Goal: Register for event/course

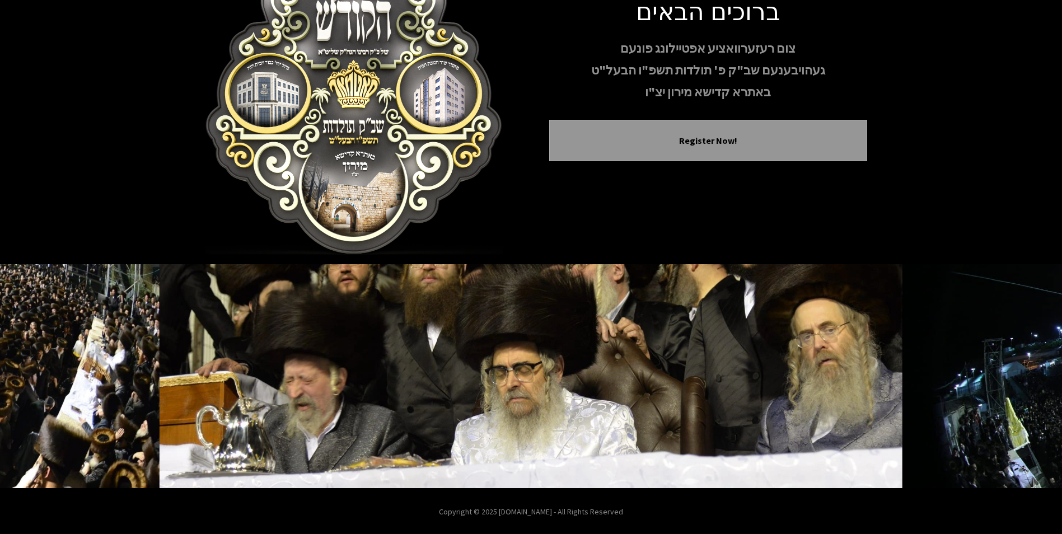
scroll to position [91, 0]
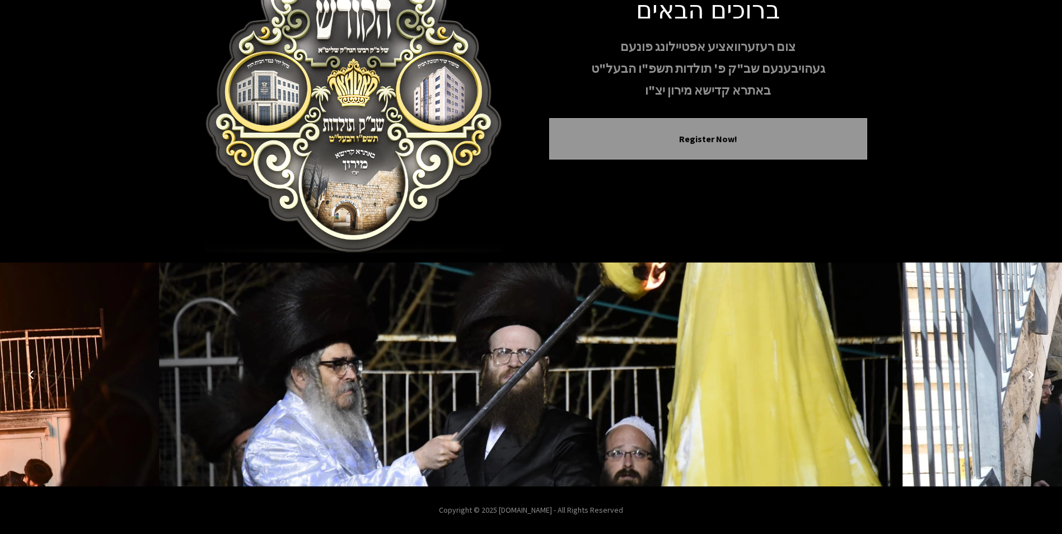
click at [1029, 374] on icon "Next image" at bounding box center [1030, 374] width 9 height 9
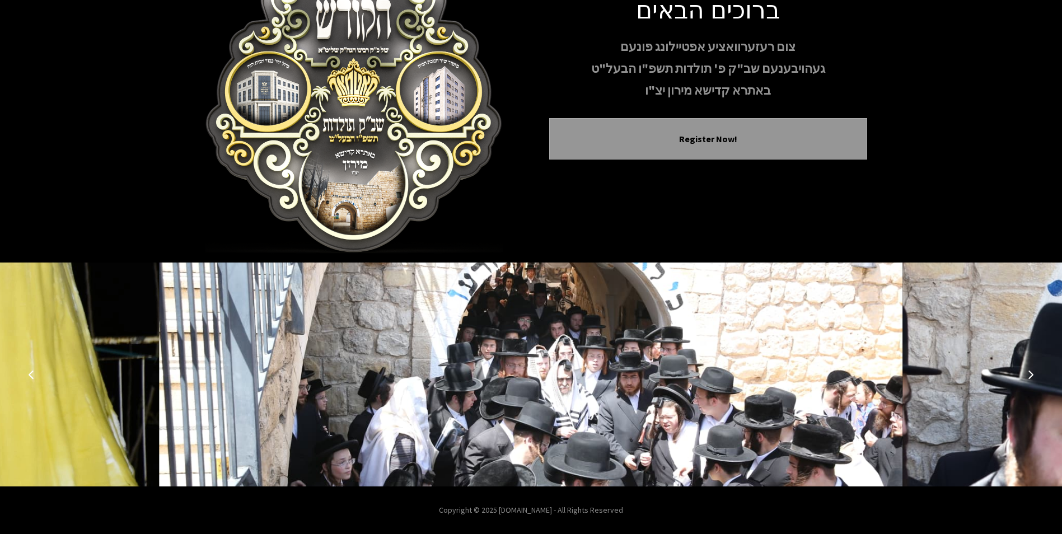
click at [1029, 374] on icon "Next image" at bounding box center [1030, 374] width 9 height 9
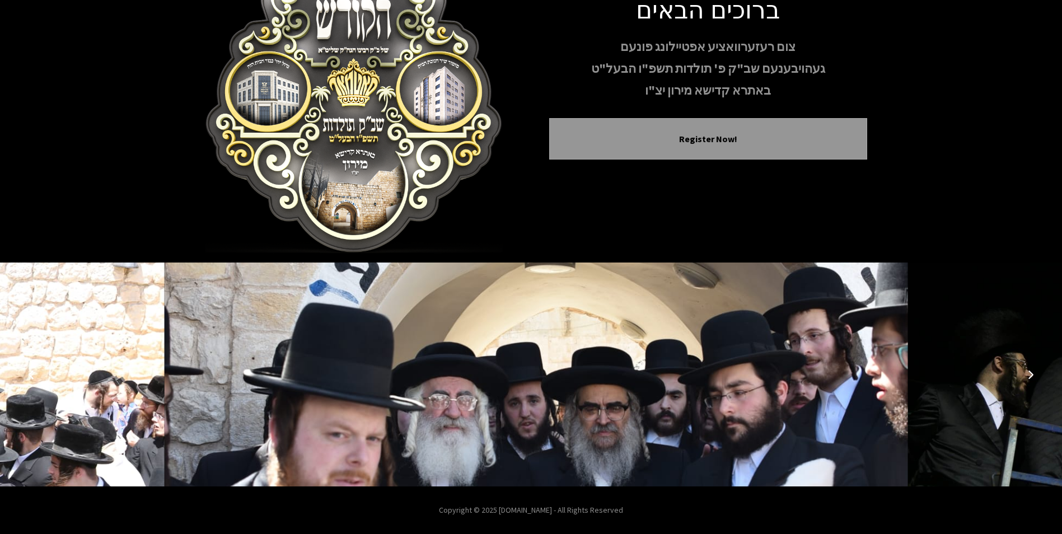
click at [1029, 374] on icon "Next image" at bounding box center [1030, 374] width 9 height 9
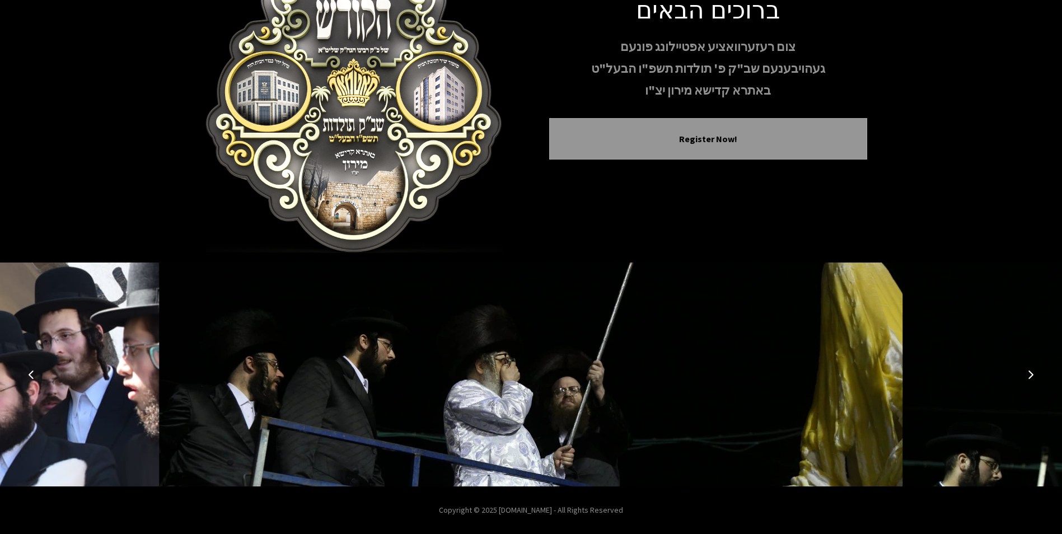
click at [1029, 374] on icon "Next image" at bounding box center [1030, 374] width 9 height 9
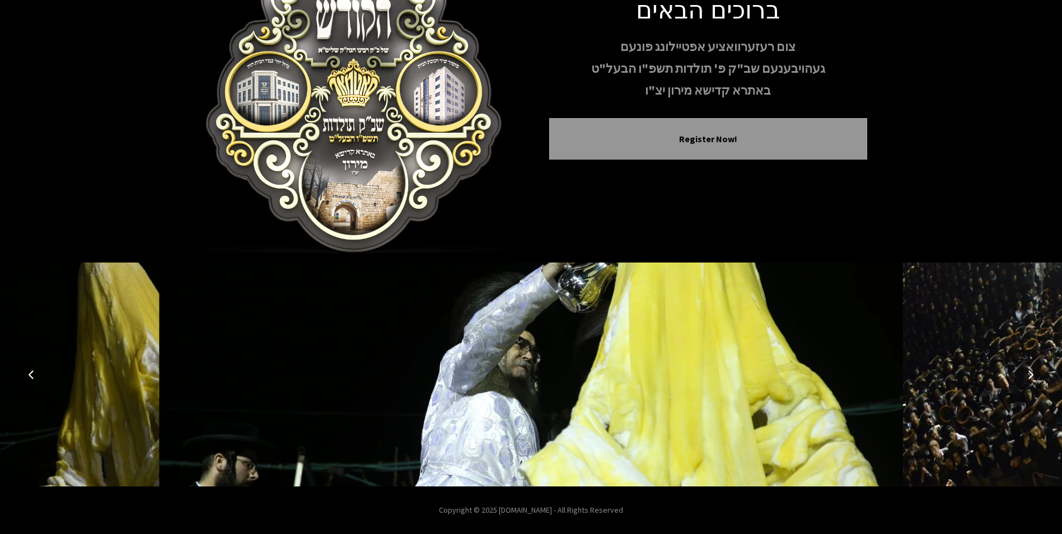
click at [1029, 374] on icon "Next image" at bounding box center [1030, 374] width 9 height 9
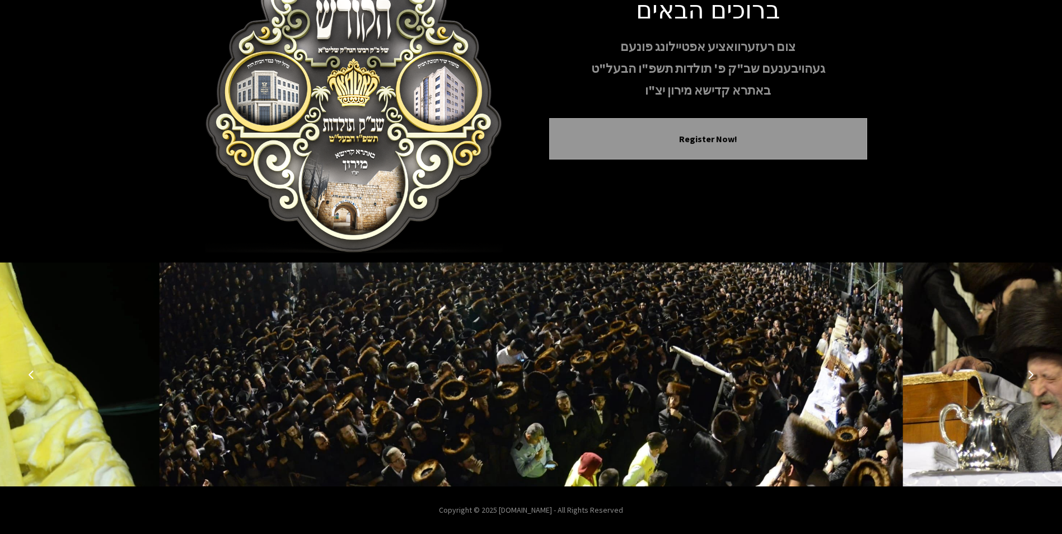
click at [1029, 374] on icon "Next image" at bounding box center [1030, 374] width 9 height 9
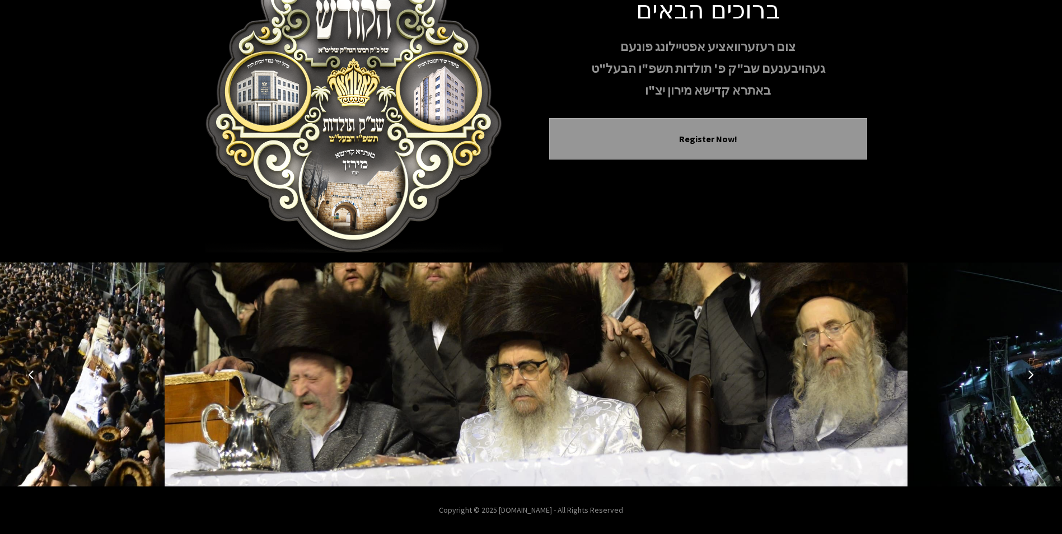
click at [1029, 374] on icon "Next image" at bounding box center [1030, 374] width 9 height 9
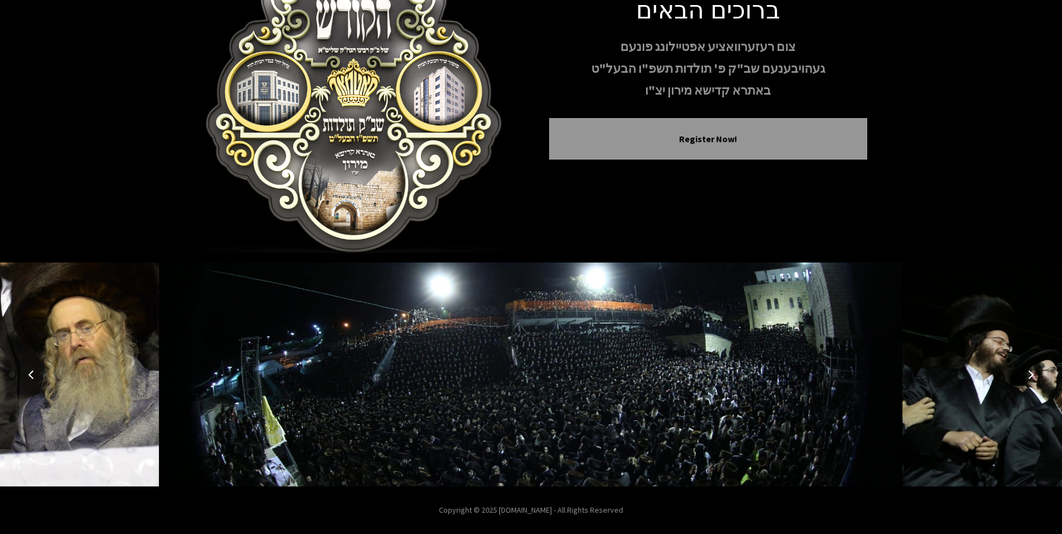
click at [1027, 374] on icon "Next image" at bounding box center [1030, 374] width 9 height 9
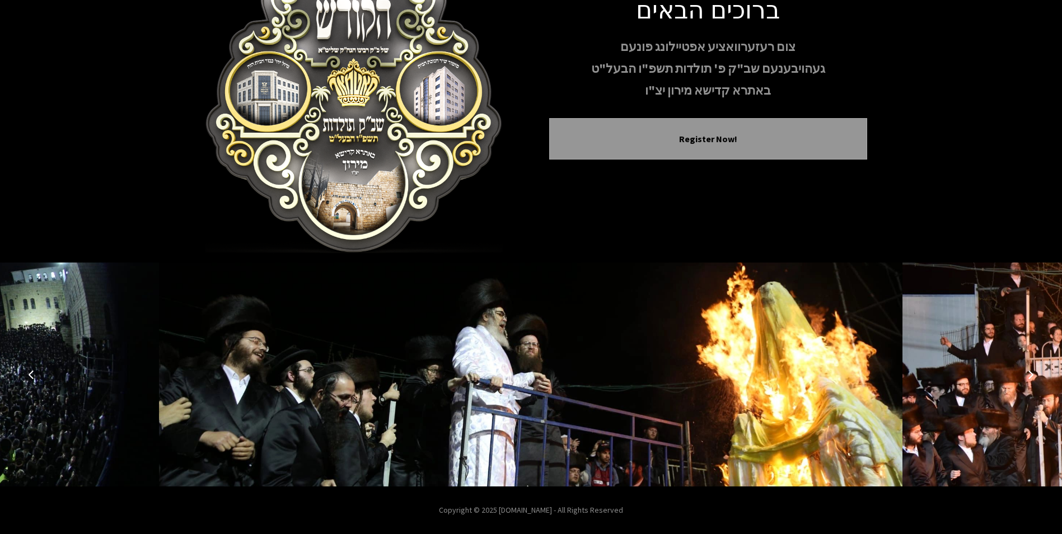
click at [1027, 374] on icon "Next image" at bounding box center [1030, 374] width 9 height 9
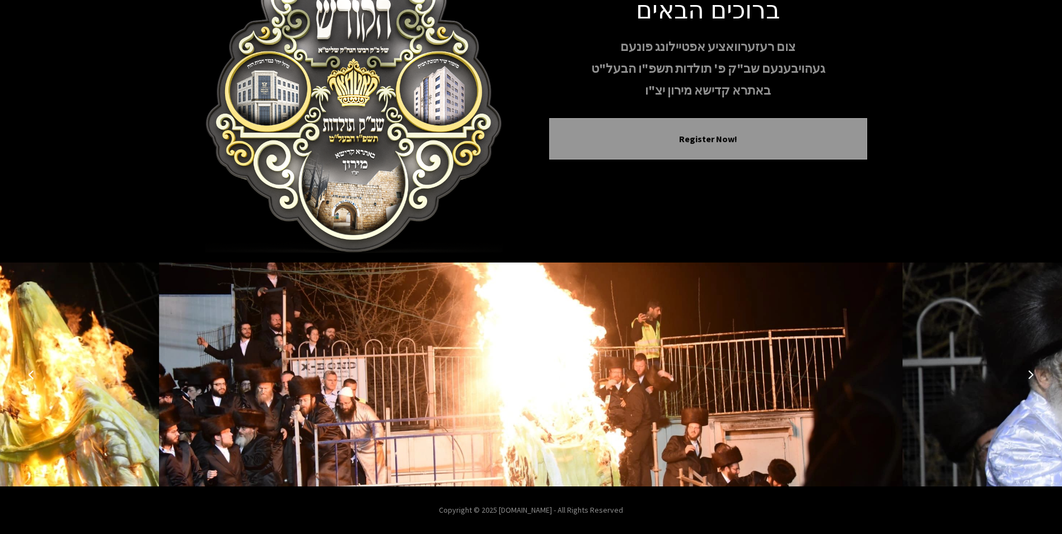
click at [1027, 374] on icon "Next image" at bounding box center [1030, 374] width 9 height 9
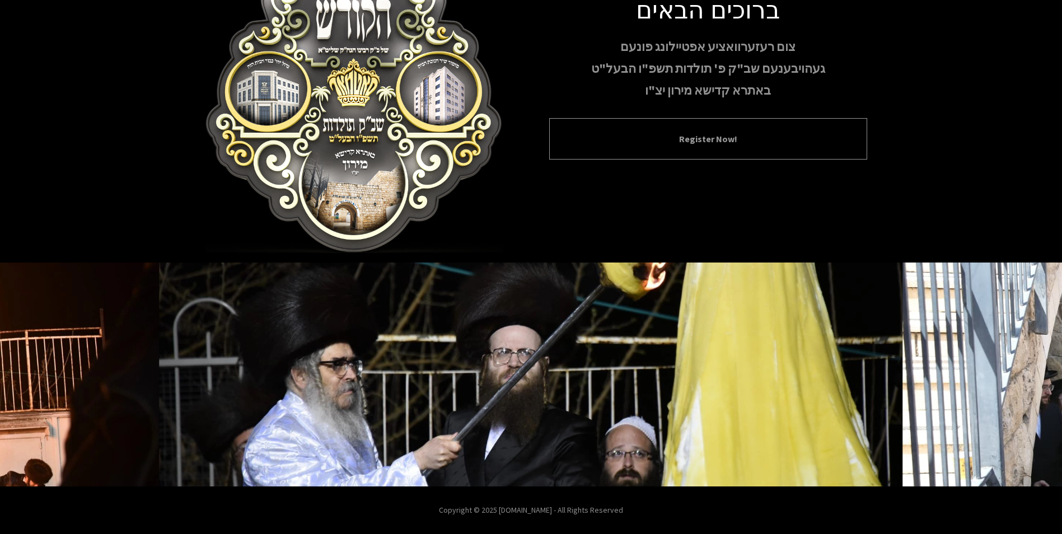
click at [739, 144] on button "Register Now!" at bounding box center [708, 138] width 290 height 13
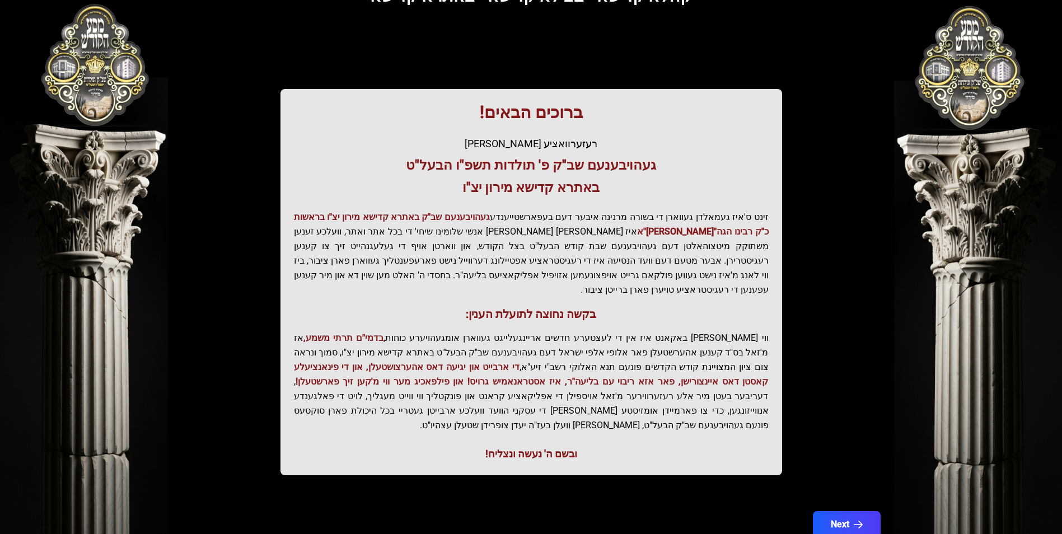
scroll to position [114, 0]
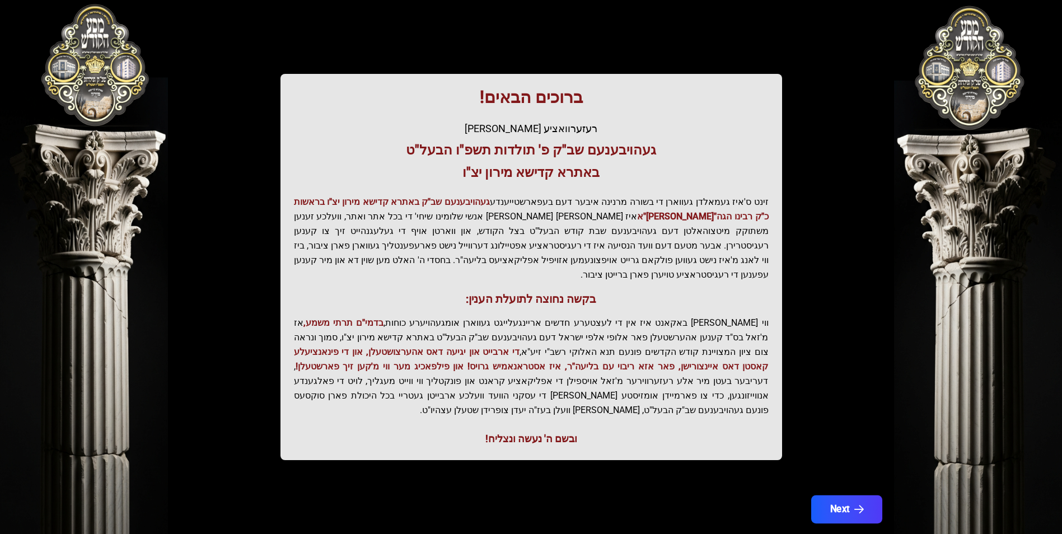
click at [834, 495] on button "Next" at bounding box center [845, 509] width 71 height 28
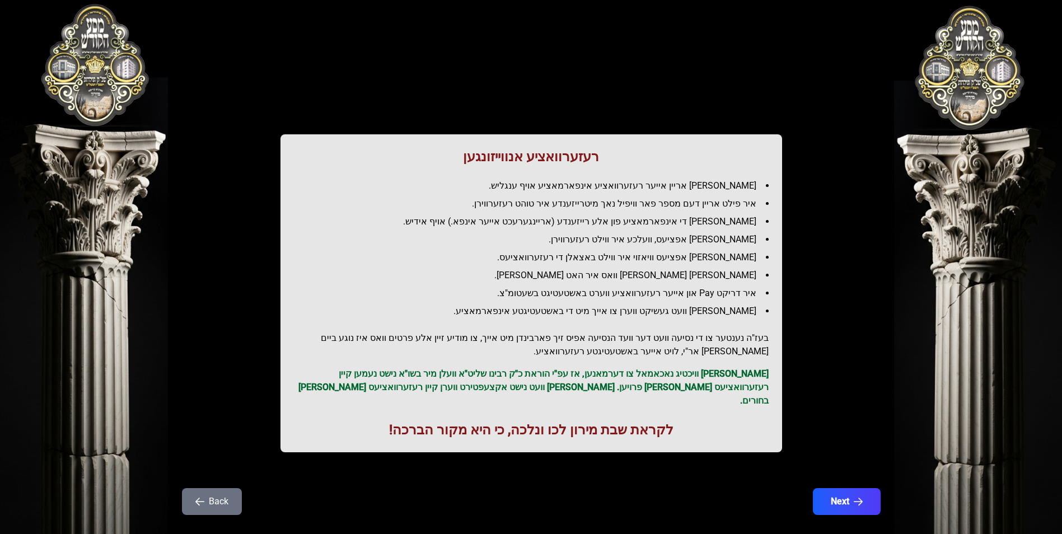
scroll to position [8, 0]
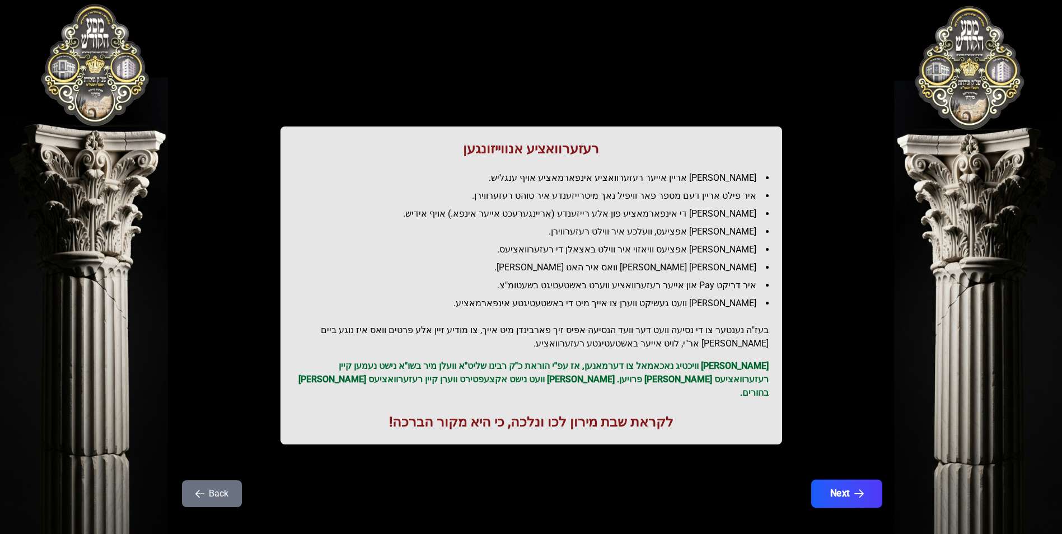
click at [834, 485] on button "Next" at bounding box center [845, 494] width 71 height 28
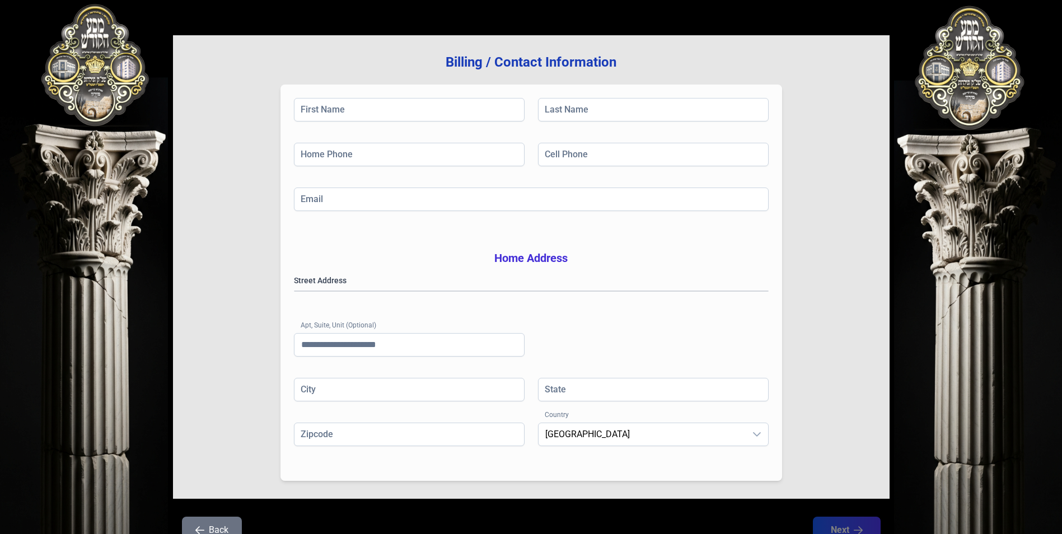
scroll to position [0, 0]
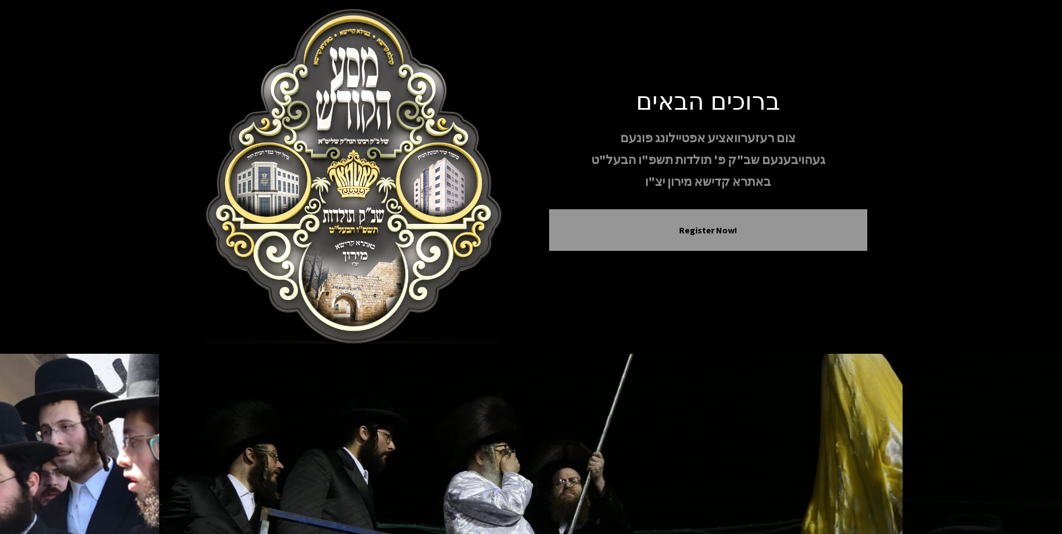
scroll to position [91, 0]
